Goal: Find specific page/section: Find specific page/section

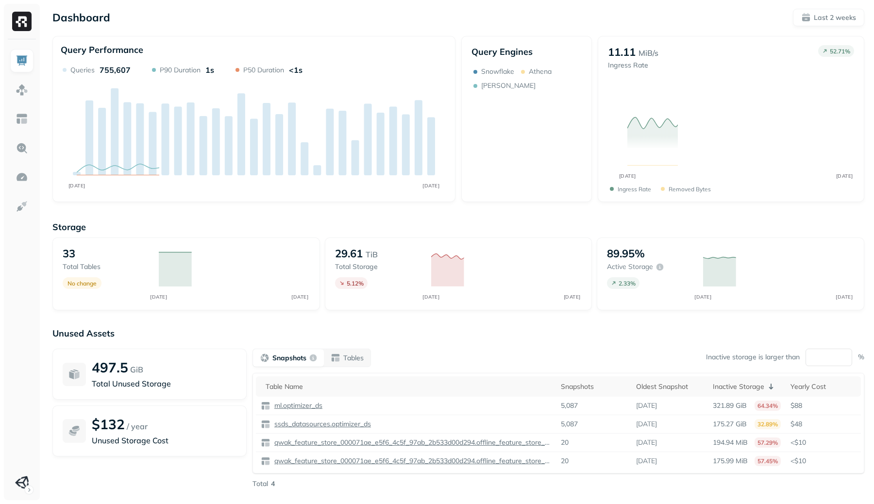
click at [34, 89] on div at bounding box center [22, 269] width 36 height 461
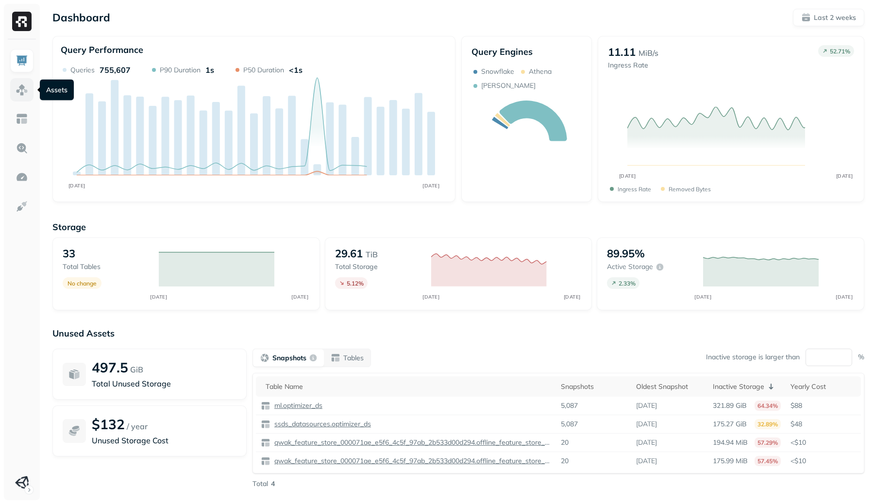
click at [30, 89] on link at bounding box center [21, 89] width 23 height 23
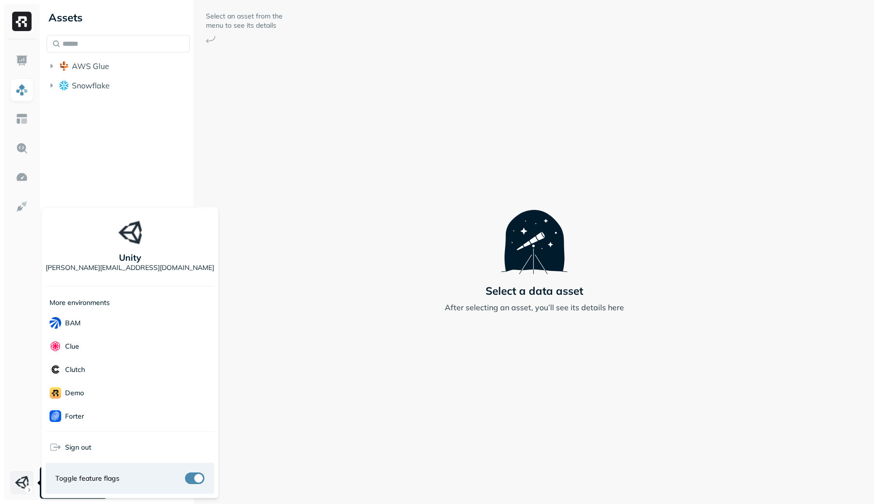
click at [31, 474] on html "Assets AWS Glue Snowflake Select an asset from the menu to see its details Sele…" at bounding box center [437, 252] width 874 height 504
click at [98, 314] on div "BAM" at bounding box center [130, 322] width 169 height 23
